Goal: Task Accomplishment & Management: Manage account settings

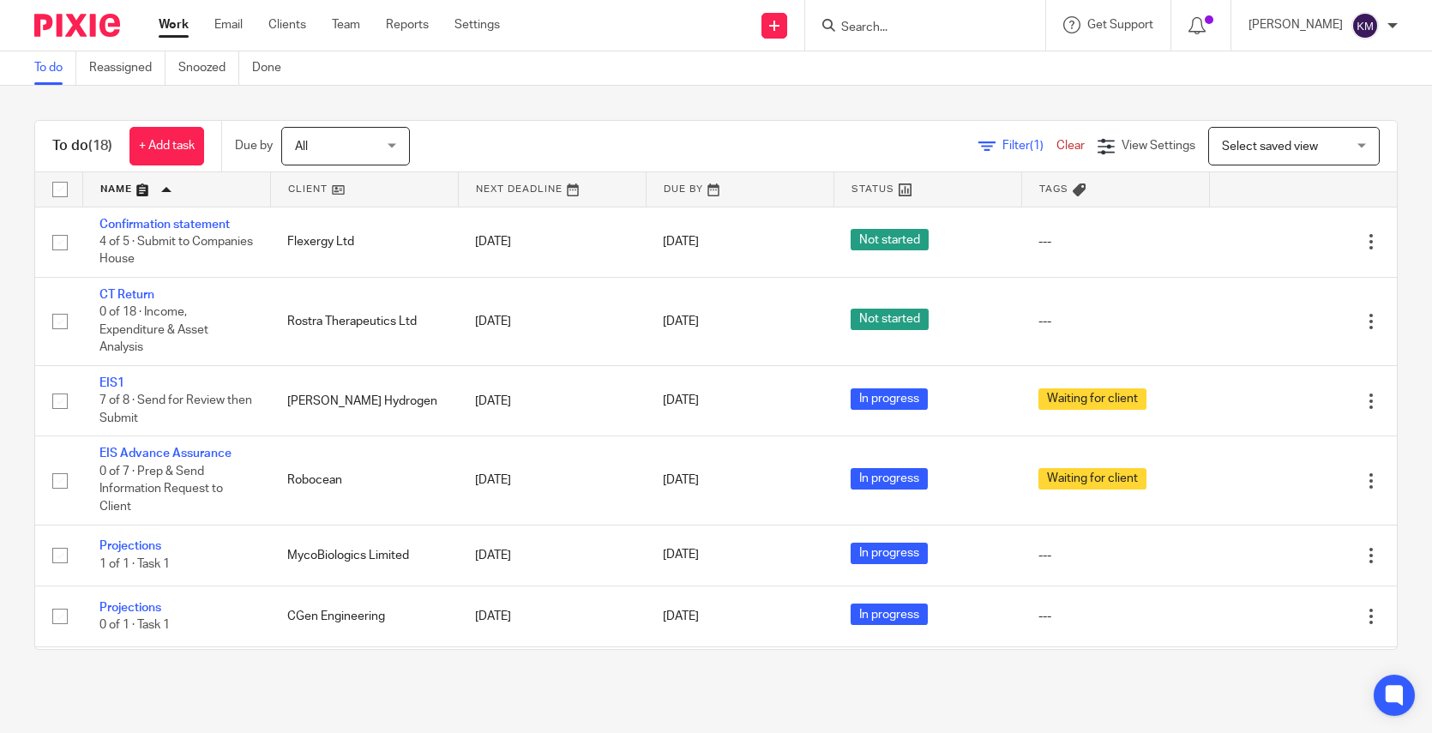
scroll to position [732, 0]
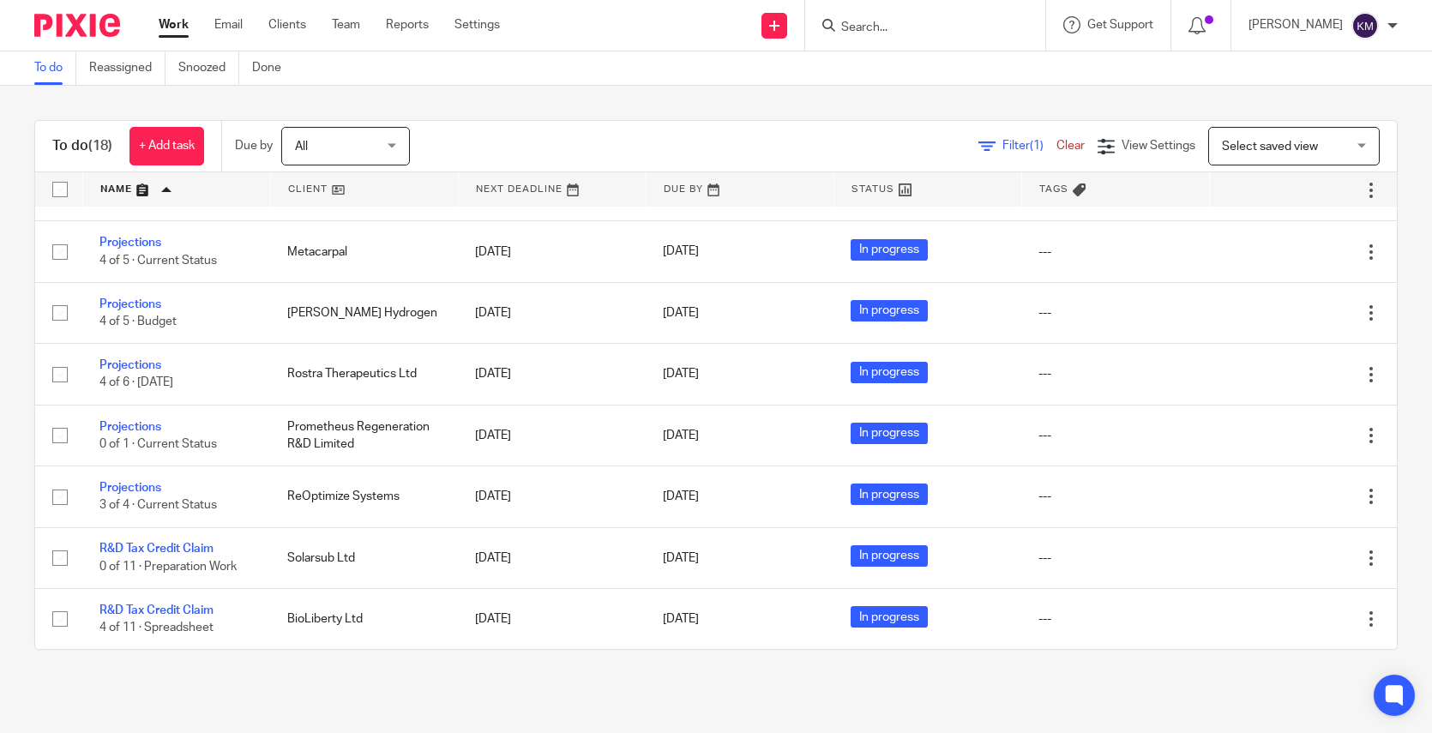
click at [397, 141] on div "All All" at bounding box center [345, 146] width 129 height 39
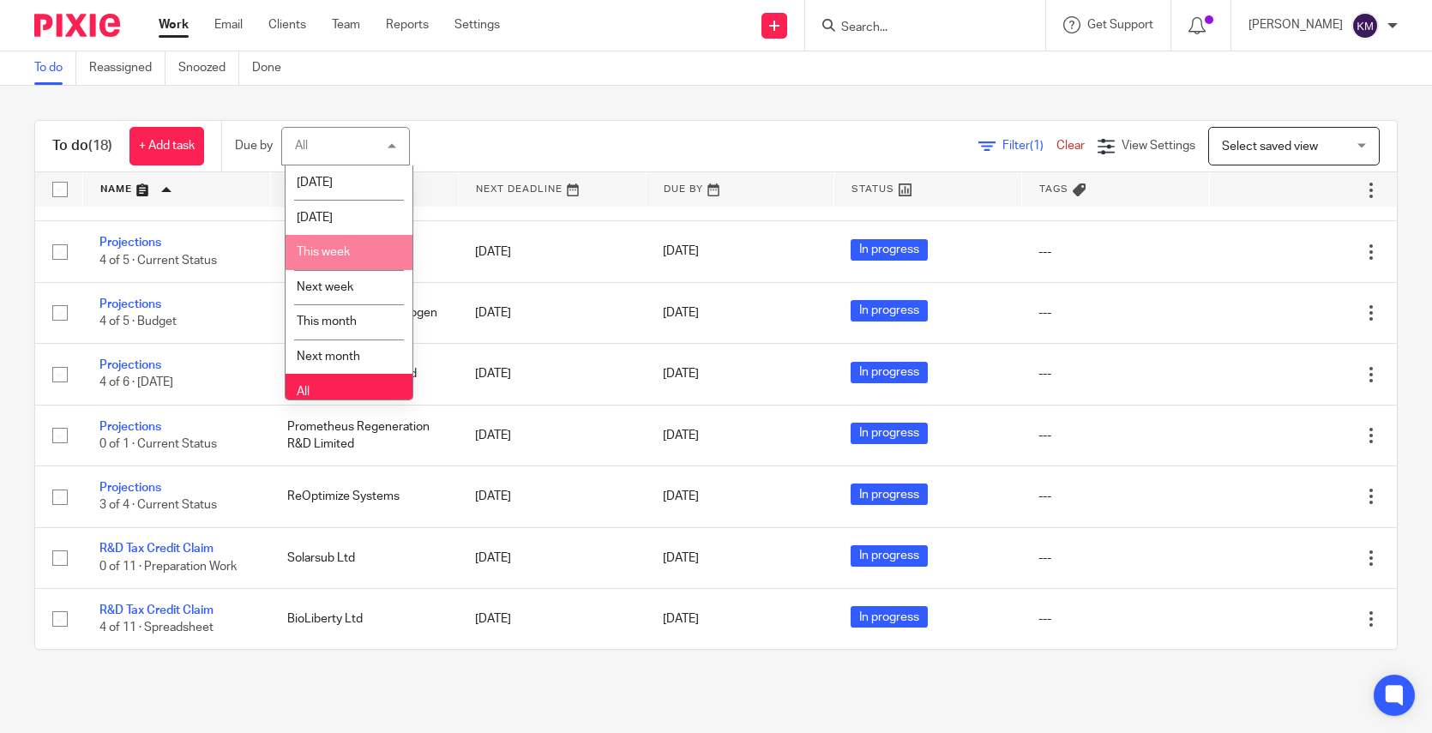
click at [328, 249] on span "This week" at bounding box center [323, 252] width 53 height 12
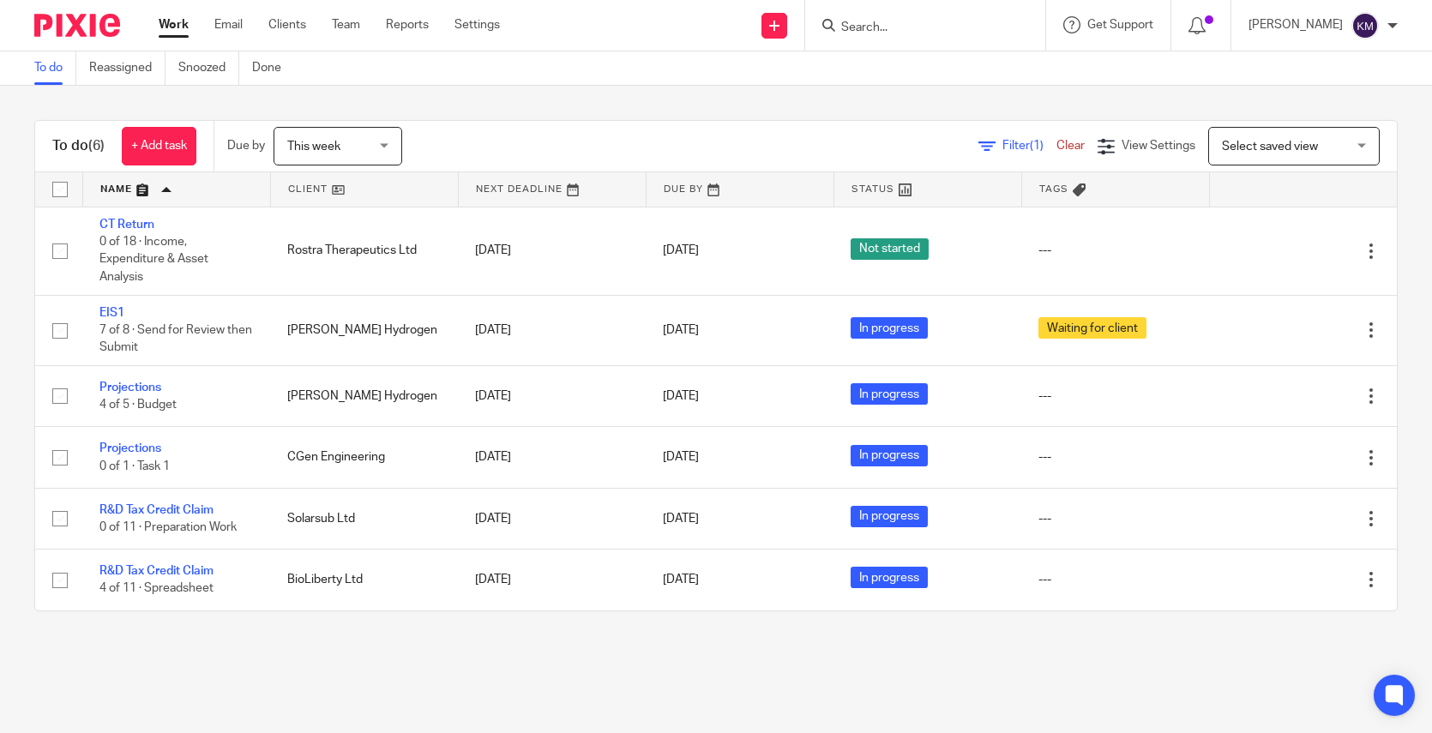
click at [231, 639] on div "To do (6) + Add task Due by This week This week Today Tomorrow This week Next w…" at bounding box center [716, 366] width 1432 height 560
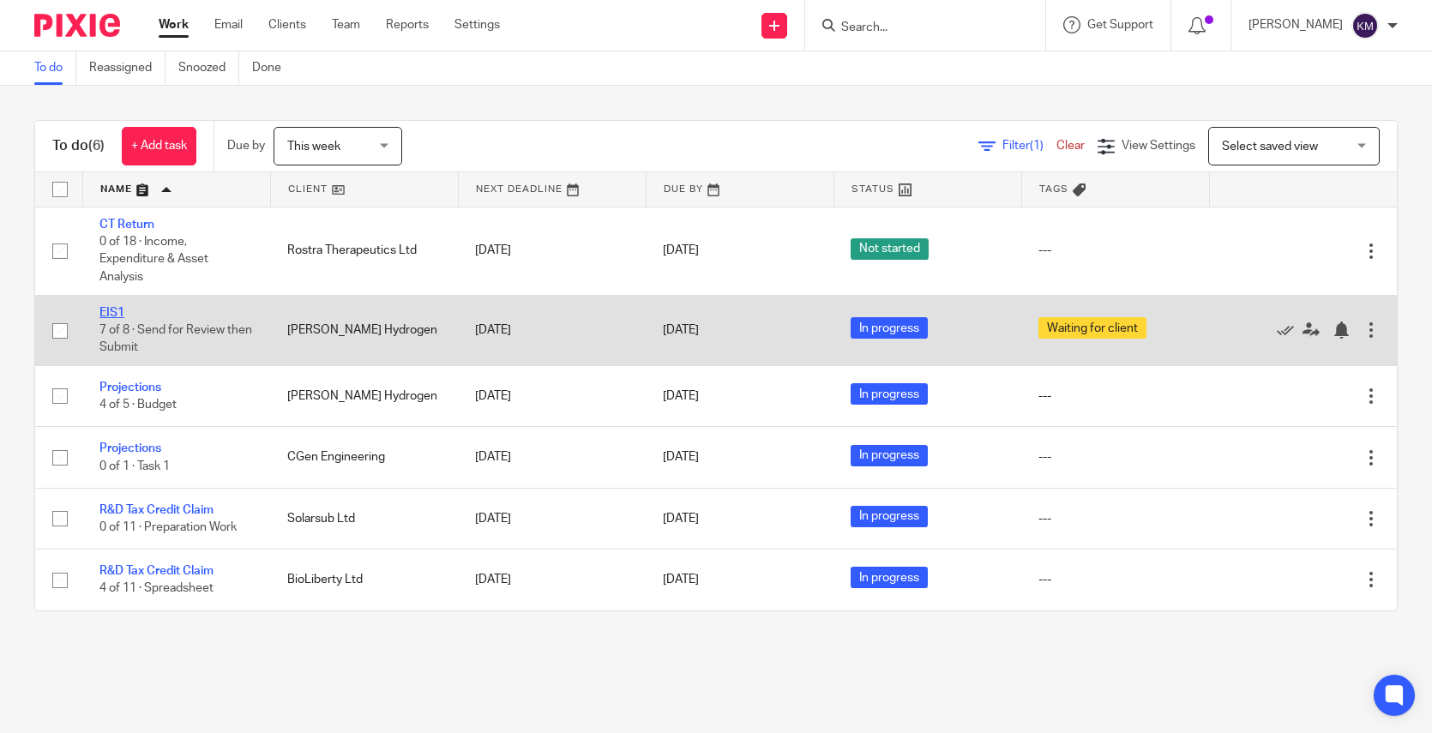
click at [107, 315] on link "EIS1" at bounding box center [111, 313] width 25 height 12
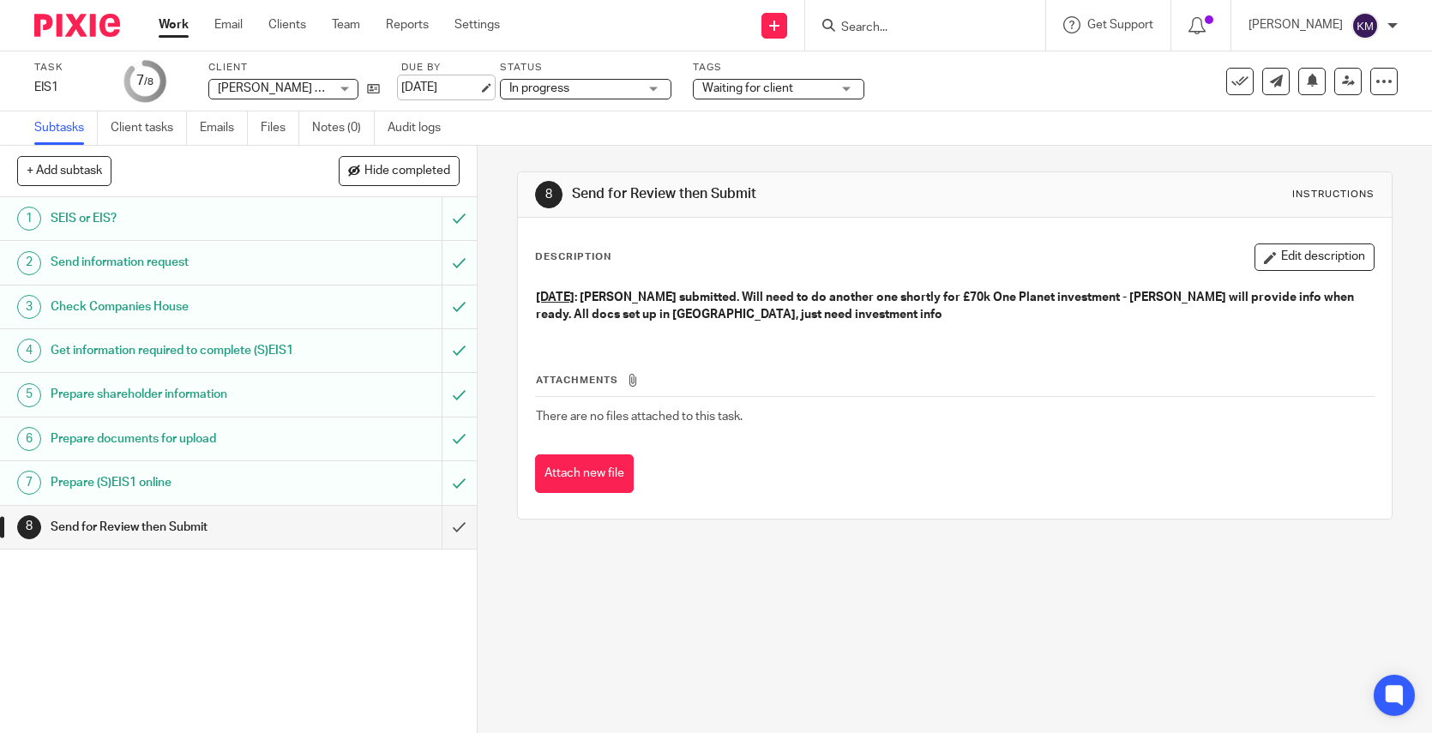
click at [428, 81] on link "[DATE]" at bounding box center [439, 88] width 77 height 18
click at [64, 28] on img at bounding box center [77, 25] width 86 height 23
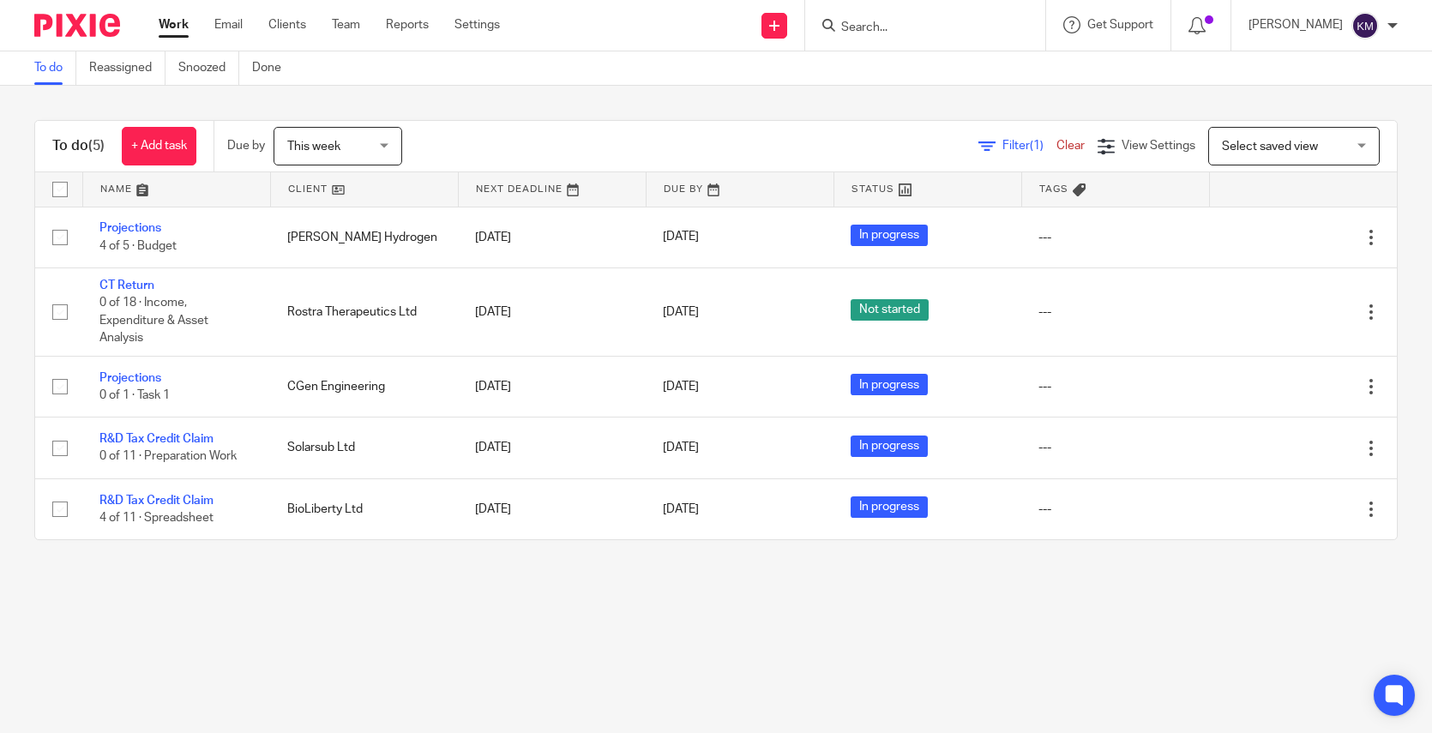
click at [165, 632] on main "To do Reassigned Snoozed Done To do (5) + Add task Due by This week This week T…" at bounding box center [716, 366] width 1432 height 733
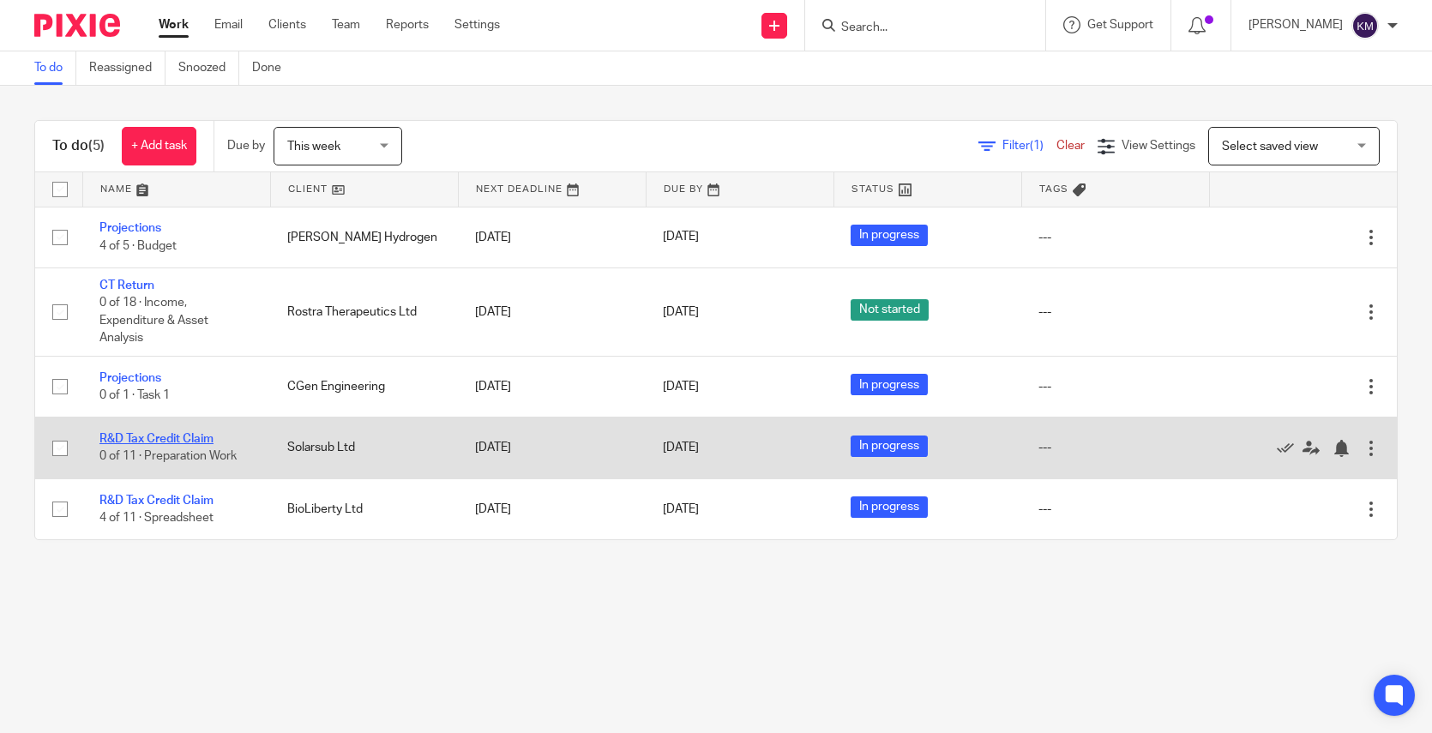
click at [142, 439] on link "R&D Tax Credit Claim" at bounding box center [156, 439] width 114 height 12
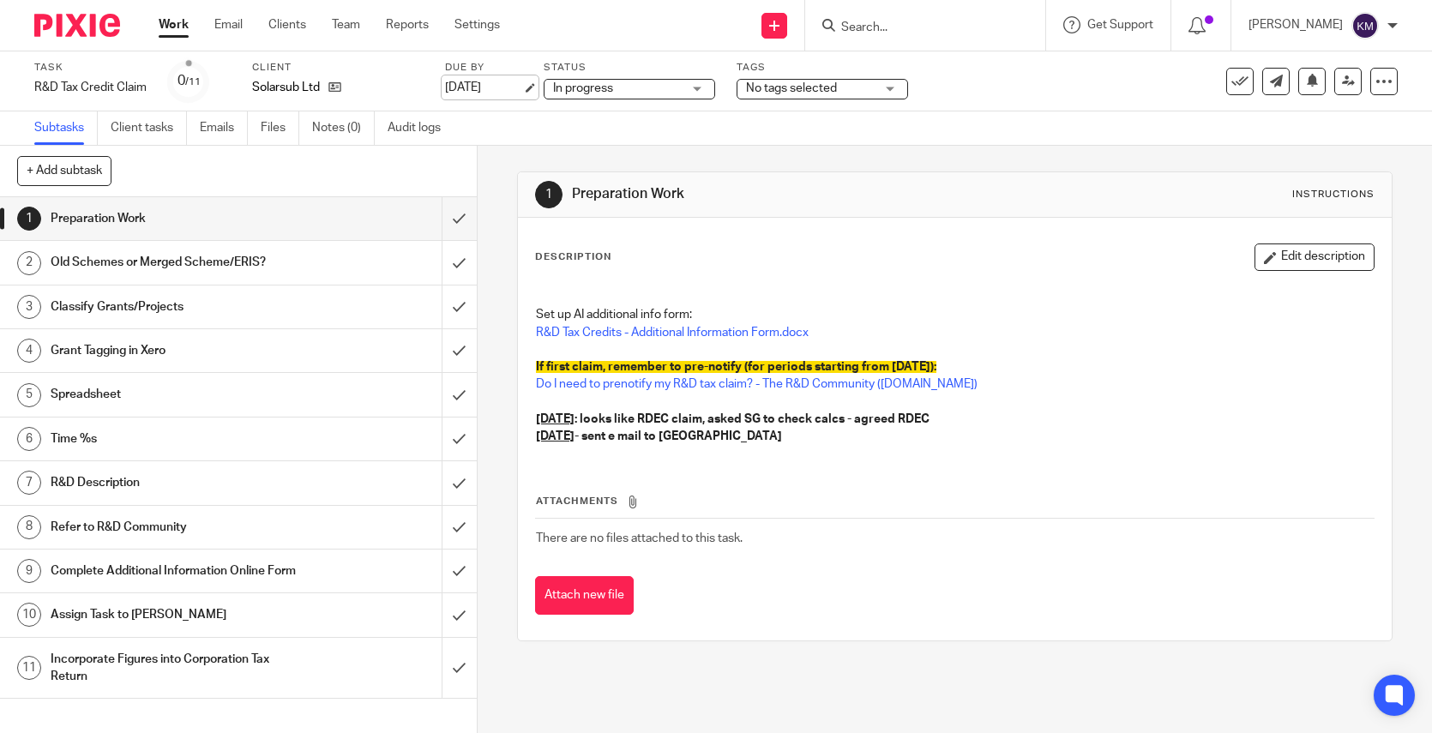
click at [473, 87] on link "[DATE]" at bounding box center [483, 88] width 77 height 18
click at [58, 26] on img at bounding box center [77, 25] width 86 height 23
